Goal: Task Accomplishment & Management: Complete application form

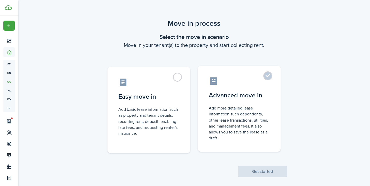
click at [268, 76] on label "Advanced move in Add more detailed lease information such dependents, other lea…" at bounding box center [239, 109] width 83 height 86
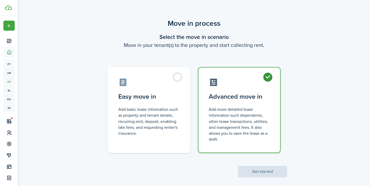
radio input "true"
click at [258, 170] on button "Get started" at bounding box center [262, 171] width 49 height 11
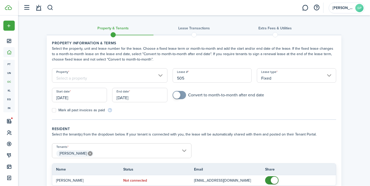
click at [122, 73] on input "Property" at bounding box center [109, 75] width 115 height 14
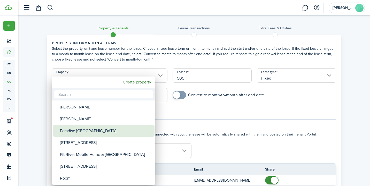
click at [105, 130] on div "Paradise [GEOGRAPHIC_DATA]" at bounding box center [105, 131] width 91 height 12
type input "Paradise [GEOGRAPHIC_DATA]"
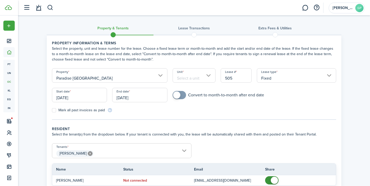
click at [199, 73] on input "Unit" at bounding box center [193, 75] width 43 height 14
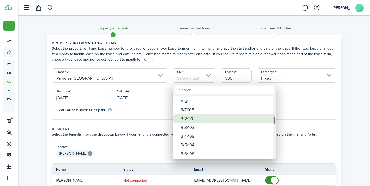
click at [197, 118] on div "B-2/110" at bounding box center [225, 119] width 91 height 9
type input "B-2/110"
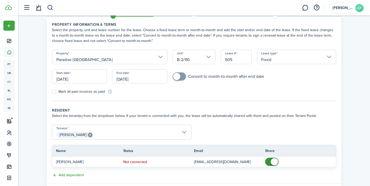
scroll to position [20, 0]
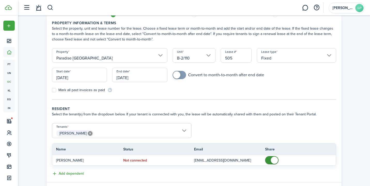
click at [92, 80] on input "[DATE]" at bounding box center [79, 75] width 55 height 14
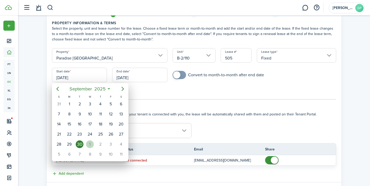
click at [90, 143] on div "1" at bounding box center [90, 145] width 8 height 8
type input "[DATE]"
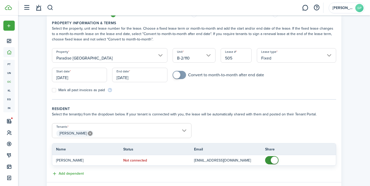
scroll to position [0, 0]
click at [135, 76] on input "[DATE]" at bounding box center [139, 75] width 55 height 14
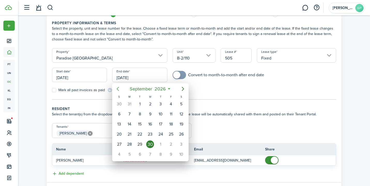
click at [117, 86] on icon "Previous page" at bounding box center [118, 89] width 6 height 6
click at [118, 89] on icon "Previous page" at bounding box center [118, 89] width 6 height 6
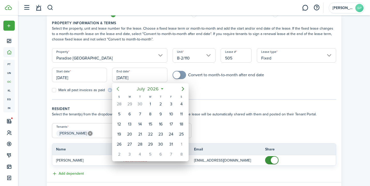
click at [118, 89] on icon "Previous page" at bounding box center [118, 89] width 6 height 6
click at [140, 144] on div "31" at bounding box center [140, 145] width 8 height 8
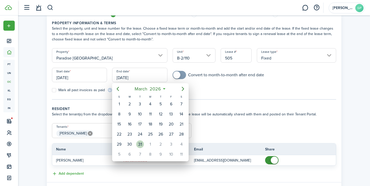
type input "[DATE]"
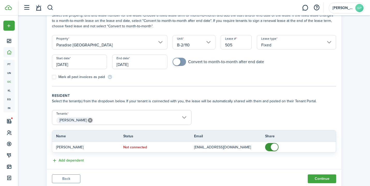
scroll to position [36, 0]
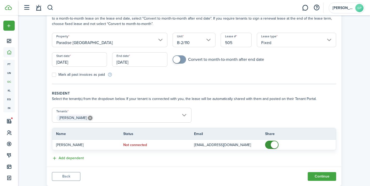
checkbox input "true"
click at [182, 61] on span at bounding box center [179, 59] width 5 height 8
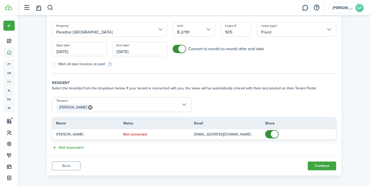
scroll to position [50, 0]
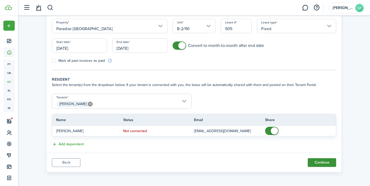
click at [318, 161] on button "Continue" at bounding box center [321, 162] width 28 height 9
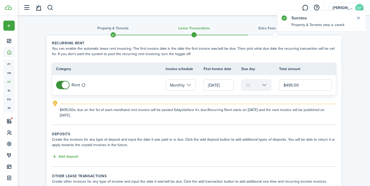
click at [228, 86] on input "[DATE]" at bounding box center [218, 85] width 30 height 11
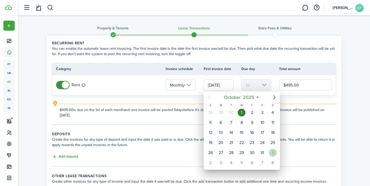
click at [273, 152] on div "1" at bounding box center [273, 153] width 8 height 8
type input "[DATE]"
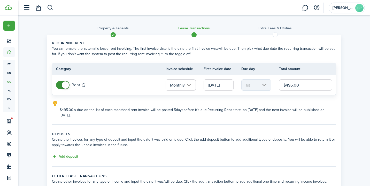
drag, startPoint x: 304, startPoint y: 85, endPoint x: 281, endPoint y: 85, distance: 23.2
click at [281, 85] on input "$495.00" at bounding box center [305, 85] width 53 height 11
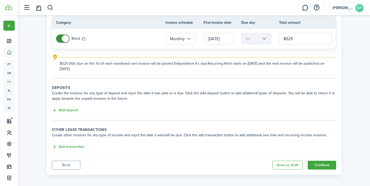
scroll to position [48, 0]
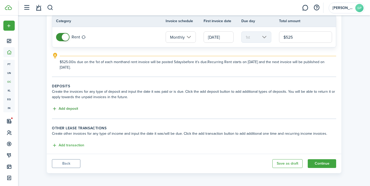
type input "$525.00"
click at [72, 109] on button "Add deposit" at bounding box center [65, 109] width 26 height 6
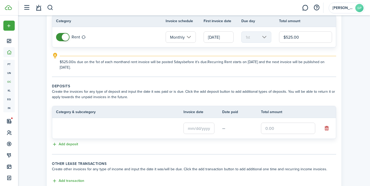
click at [199, 129] on input "text" at bounding box center [198, 128] width 31 height 11
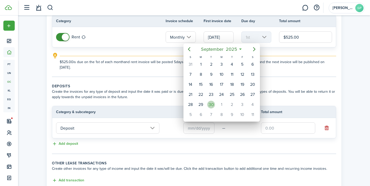
click at [213, 104] on div "30" at bounding box center [211, 105] width 8 height 8
type input "[DATE]"
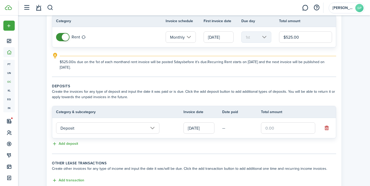
click at [268, 127] on input "text" at bounding box center [288, 128] width 54 height 11
type input "$500.00"
click at [240, 152] on tc-wizard-step "Deposits Create the invoices for any type of deposit and input the date it was …" at bounding box center [194, 119] width 284 height 71
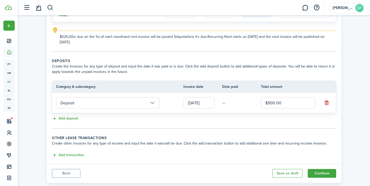
scroll to position [84, 0]
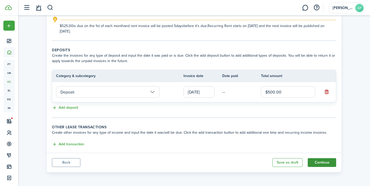
click at [319, 162] on button "Continue" at bounding box center [321, 162] width 28 height 9
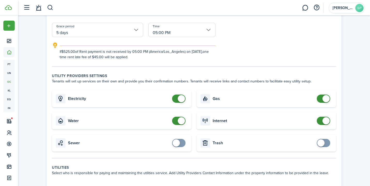
scroll to position [125, 0]
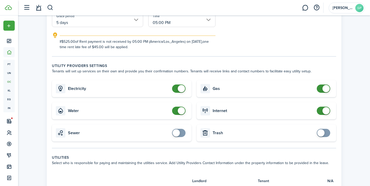
checkbox input "false"
click at [179, 89] on span at bounding box center [181, 88] width 7 height 7
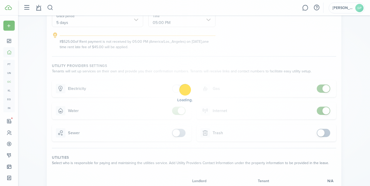
click at [178, 112] on div "Loading" at bounding box center [185, 93] width 370 height 186
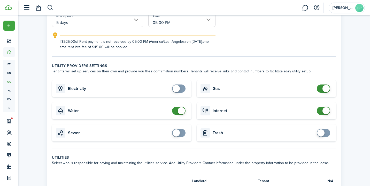
checkbox input "false"
click at [178, 112] on span at bounding box center [181, 110] width 7 height 7
checkbox input "false"
click at [321, 88] on span at bounding box center [323, 89] width 5 height 8
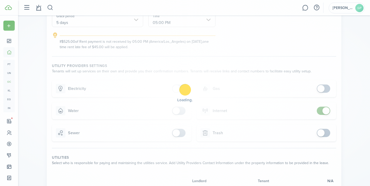
click at [320, 112] on div "Loading" at bounding box center [185, 93] width 370 height 186
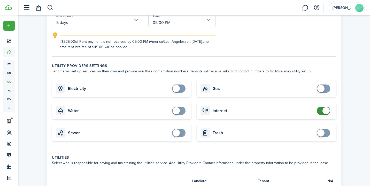
checkbox input "false"
click at [321, 112] on span at bounding box center [323, 111] width 5 height 8
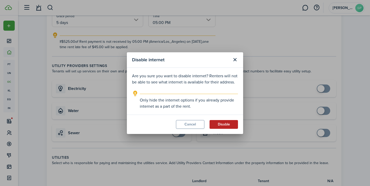
click at [222, 124] on button "Disable" at bounding box center [223, 124] width 28 height 9
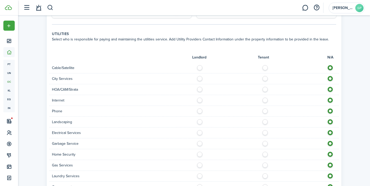
scroll to position [250, 0]
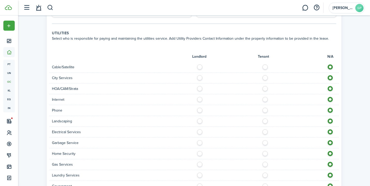
click at [264, 131] on label at bounding box center [266, 131] width 9 height 3
radio input "true"
click at [200, 143] on label at bounding box center [200, 141] width 9 height 3
radio input "true"
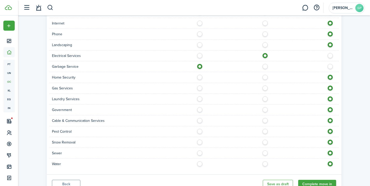
scroll to position [348, 0]
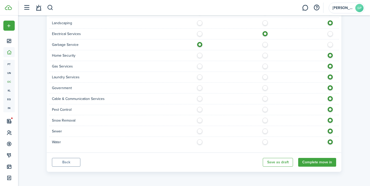
click at [199, 131] on label at bounding box center [200, 130] width 9 height 3
radio input "true"
click at [264, 142] on label at bounding box center [266, 141] width 9 height 3
radio input "true"
click at [312, 160] on button "Complete move in" at bounding box center [317, 162] width 38 height 9
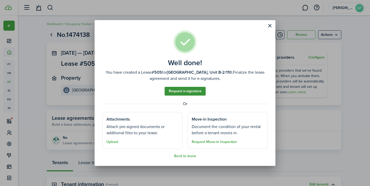
click at [189, 91] on link "Request e-signature" at bounding box center [184, 91] width 41 height 9
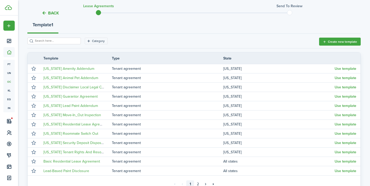
scroll to position [115, 0]
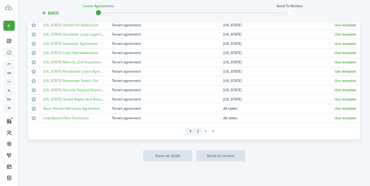
click at [198, 130] on link "2" at bounding box center [198, 132] width 8 height 8
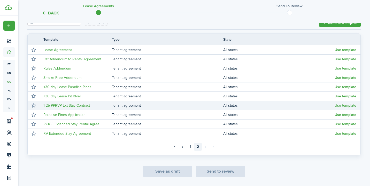
scroll to position [97, 0]
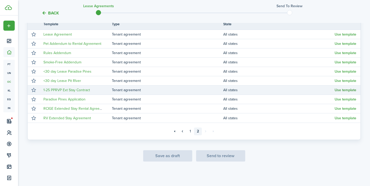
click at [346, 89] on button "Use template" at bounding box center [345, 90] width 22 height 4
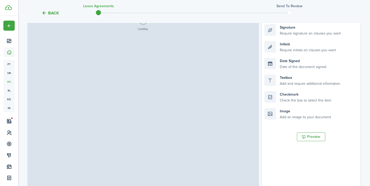
select select "fit"
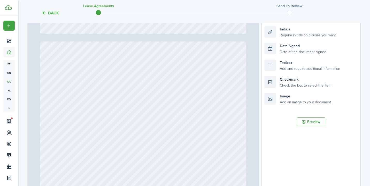
scroll to position [809, 0]
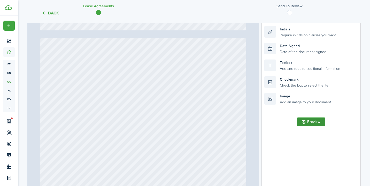
click at [309, 121] on button "Preview" at bounding box center [311, 122] width 28 height 9
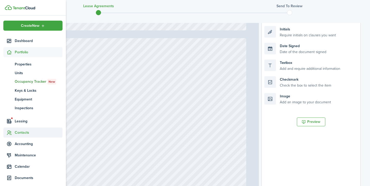
click at [17, 132] on span "Contacts" at bounding box center [39, 132] width 48 height 5
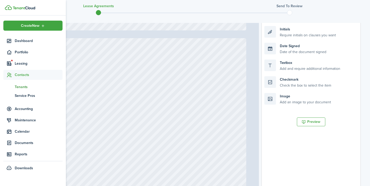
click at [24, 87] on span "Tenants" at bounding box center [39, 86] width 48 height 5
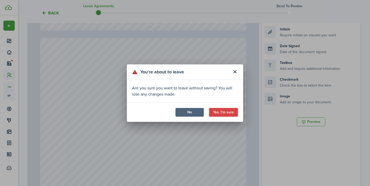
click at [195, 114] on button "No" at bounding box center [189, 112] width 28 height 9
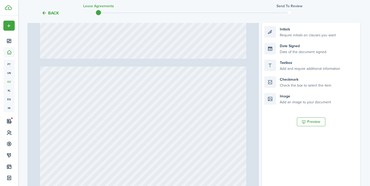
type input "13"
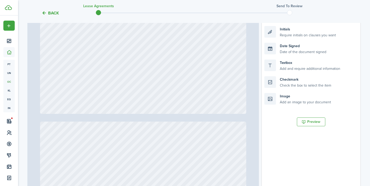
scroll to position [174, 0]
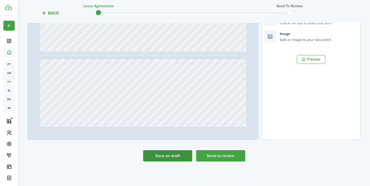
click at [181, 156] on button "Save as draft" at bounding box center [167, 155] width 49 height 11
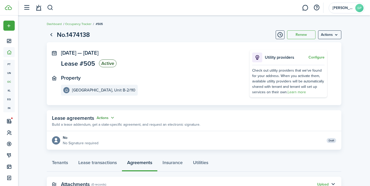
click at [108, 118] on button "Actions" at bounding box center [106, 118] width 19 height 6
click at [84, 126] on link "Edit" at bounding box center [92, 128] width 45 height 9
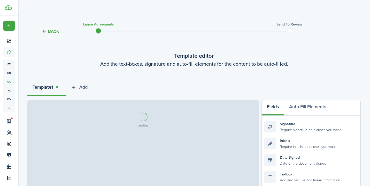
scroll to position [159, 0]
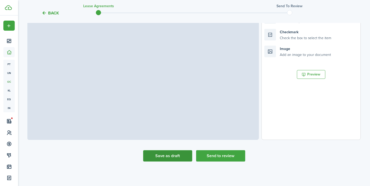
click at [167, 153] on button "Save as draft" at bounding box center [167, 155] width 49 height 11
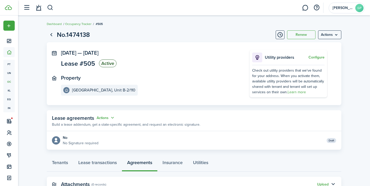
scroll to position [20, 0]
